Goal: Information Seeking & Learning: Learn about a topic

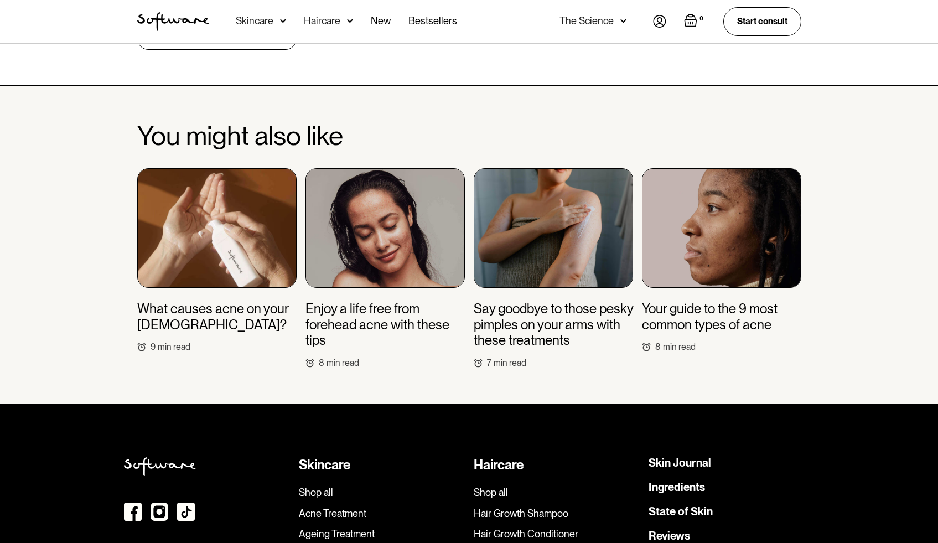
scroll to position [3417, 0]
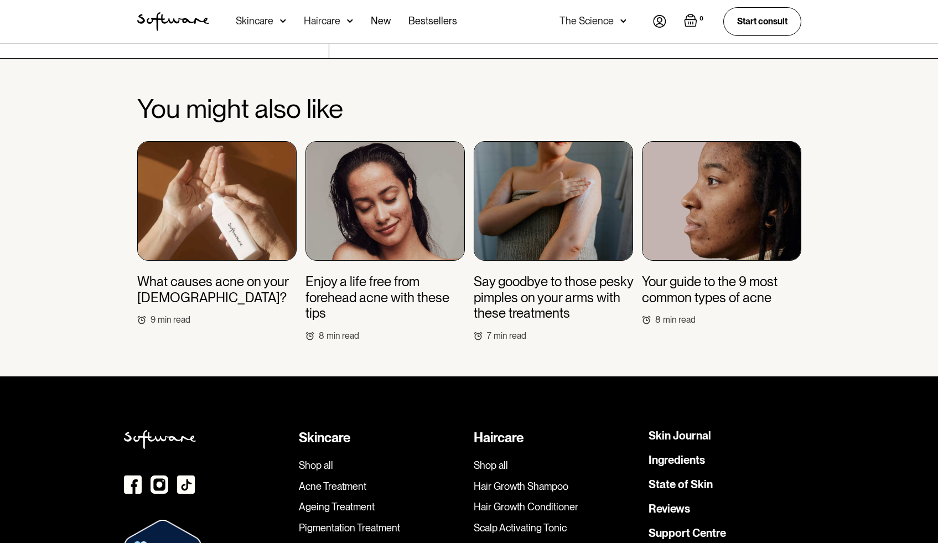
click at [541, 314] on div "Say goodbye to those pesky pimples on your arms with these treatments 7 min read" at bounding box center [553, 308] width 159 height 68
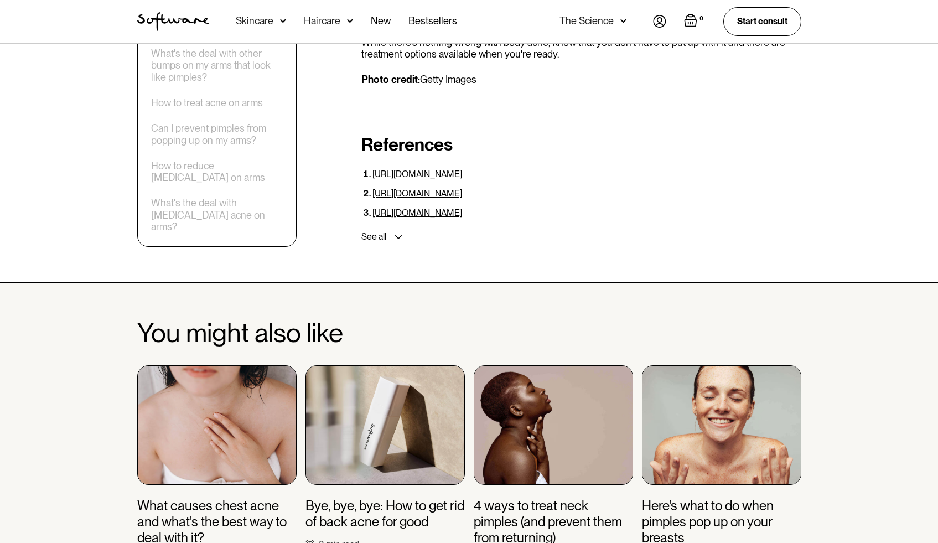
scroll to position [3355, 0]
